Goal: Book appointment/travel/reservation

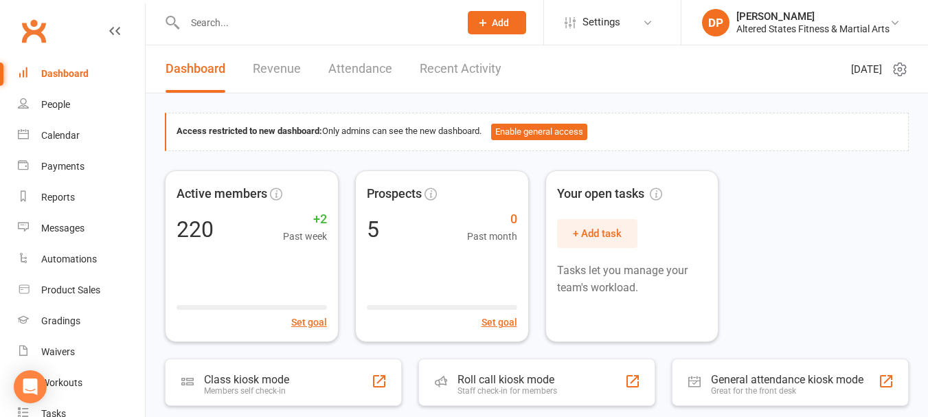
click at [69, 74] on div "Dashboard" at bounding box center [64, 73] width 47 height 11
click at [58, 75] on div "Dashboard" at bounding box center [64, 73] width 47 height 11
click at [76, 73] on div "Dashboard" at bounding box center [64, 73] width 47 height 11
click at [328, 21] on input "text" at bounding box center [315, 22] width 269 height 19
click at [254, 23] on input "text" at bounding box center [315, 22] width 269 height 19
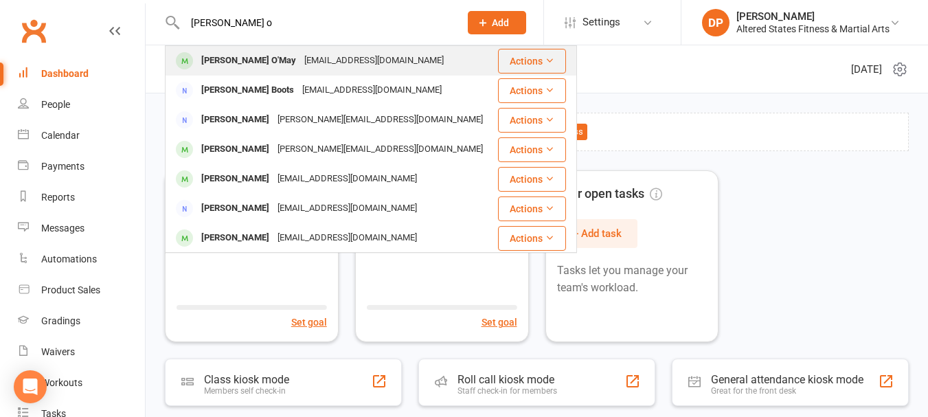
type input "[PERSON_NAME] o"
click at [300, 58] on div "[EMAIL_ADDRESS][DOMAIN_NAME]" at bounding box center [374, 61] width 148 height 20
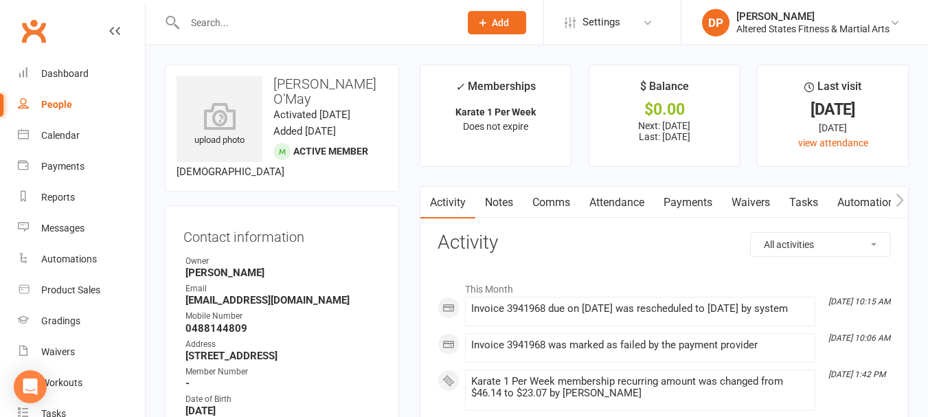
click at [694, 203] on link "Payments" at bounding box center [688, 203] width 68 height 32
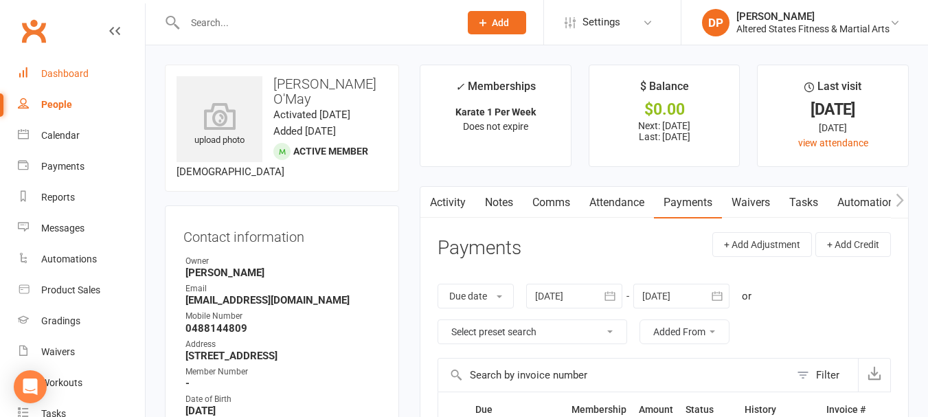
click at [73, 73] on div "Dashboard" at bounding box center [64, 73] width 47 height 11
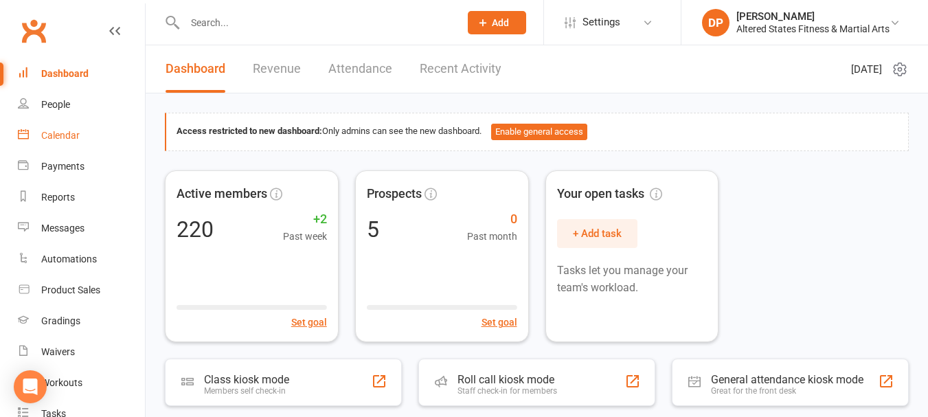
click at [70, 135] on div "Calendar" at bounding box center [60, 135] width 38 height 11
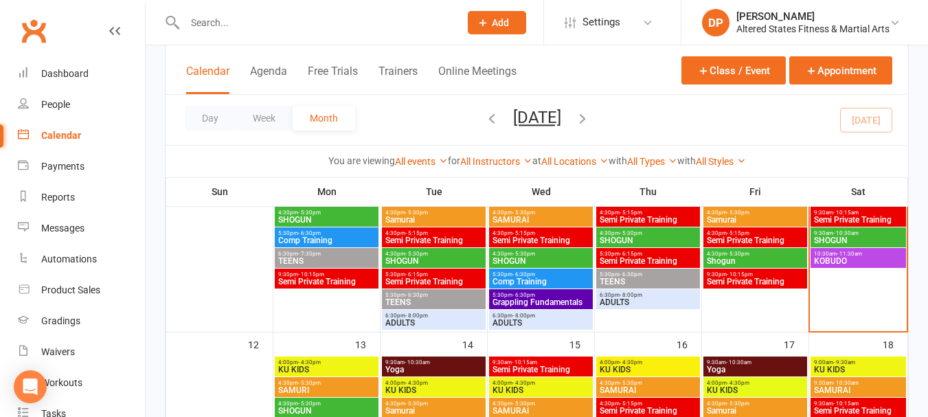
scroll to position [275, 0]
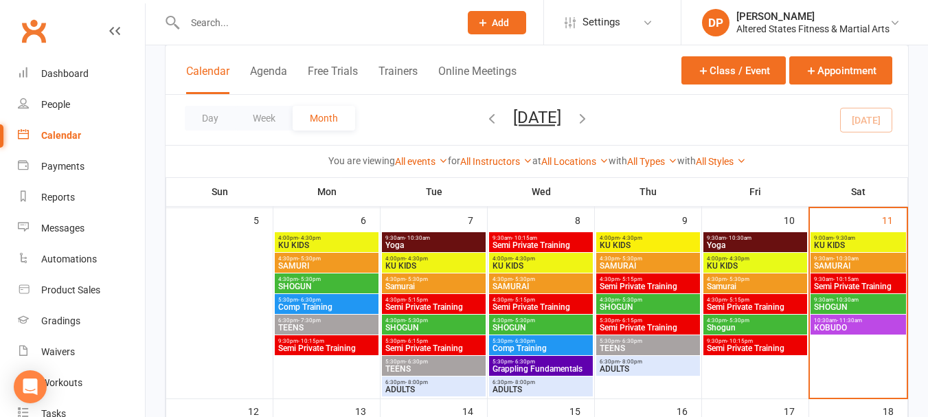
click at [850, 284] on span "Semi Private Training" at bounding box center [858, 286] width 90 height 8
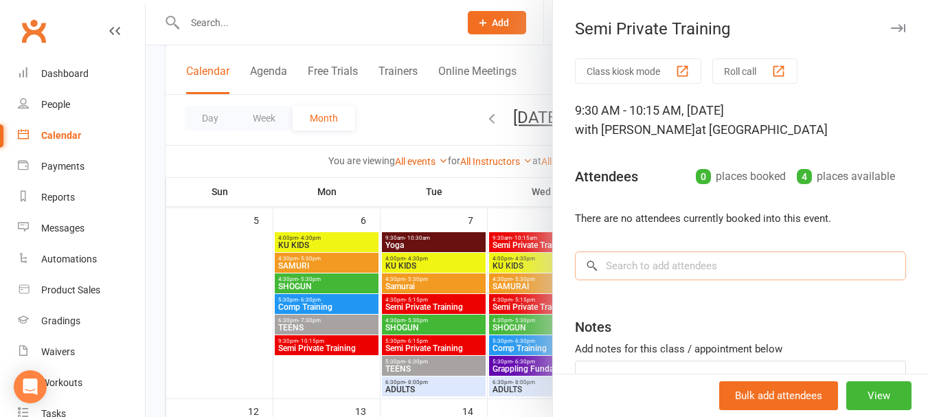
click at [635, 270] on input "search" at bounding box center [740, 265] width 331 height 29
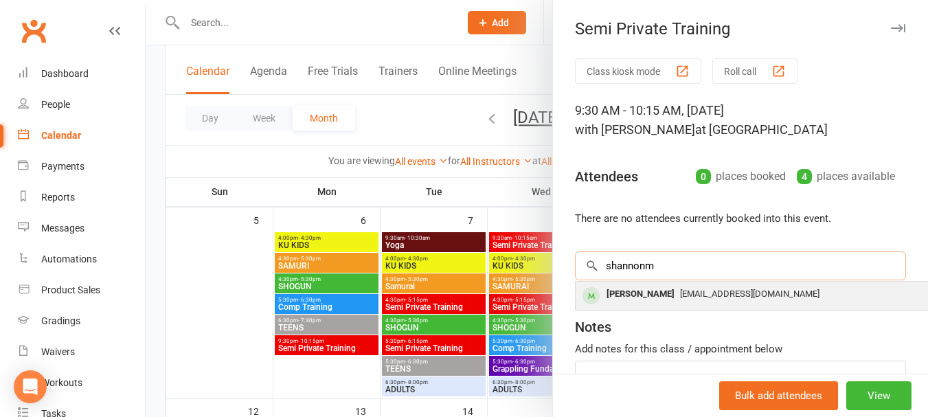
type input "shannonm"
click at [647, 289] on div "[PERSON_NAME]" at bounding box center [640, 294] width 79 height 20
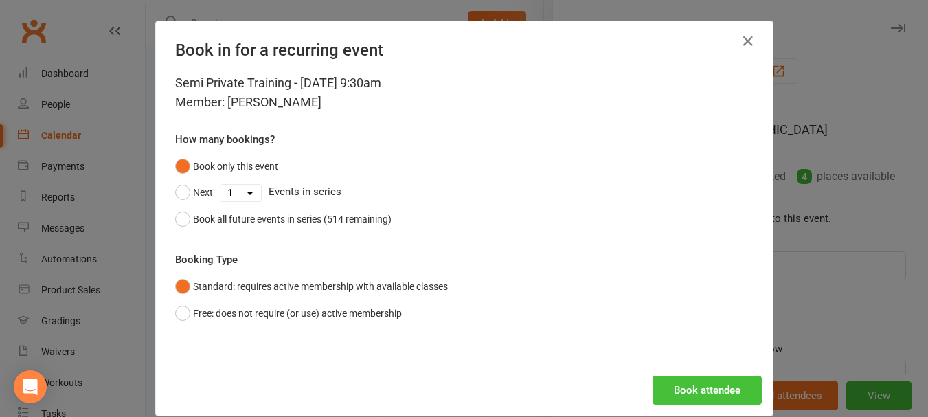
click at [703, 391] on button "Book attendee" at bounding box center [706, 390] width 109 height 29
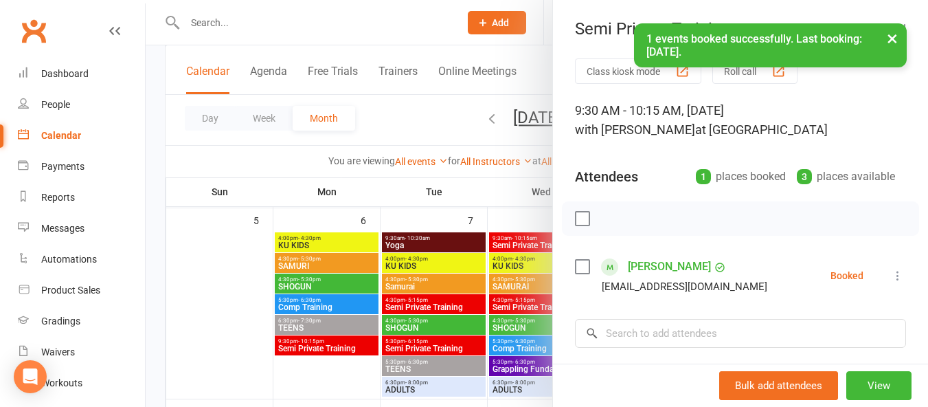
click at [581, 218] on label at bounding box center [582, 219] width 14 height 14
click at [605, 218] on icon "button" at bounding box center [612, 218] width 15 height 15
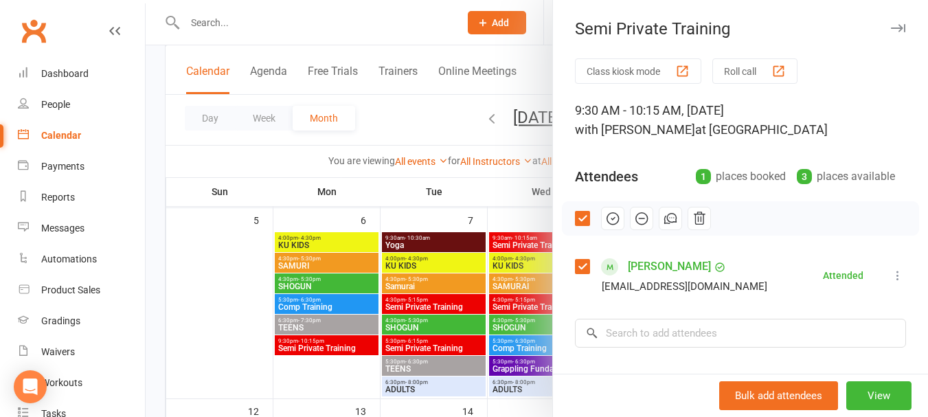
click at [891, 25] on icon "button" at bounding box center [898, 28] width 14 height 8
